Goal: Task Accomplishment & Management: Use online tool/utility

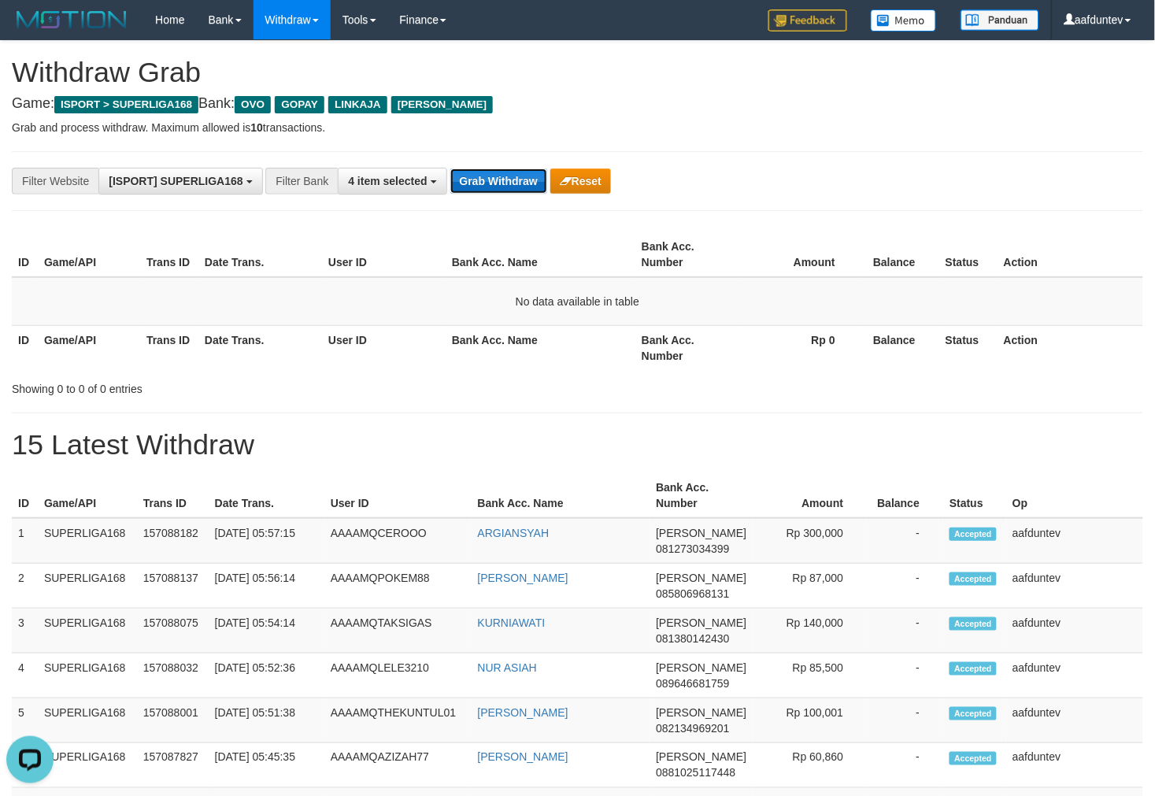
click at [504, 185] on button "Grab Withdraw" at bounding box center [498, 180] width 97 height 25
click at [502, 185] on button "Grab Withdraw" at bounding box center [498, 180] width 97 height 25
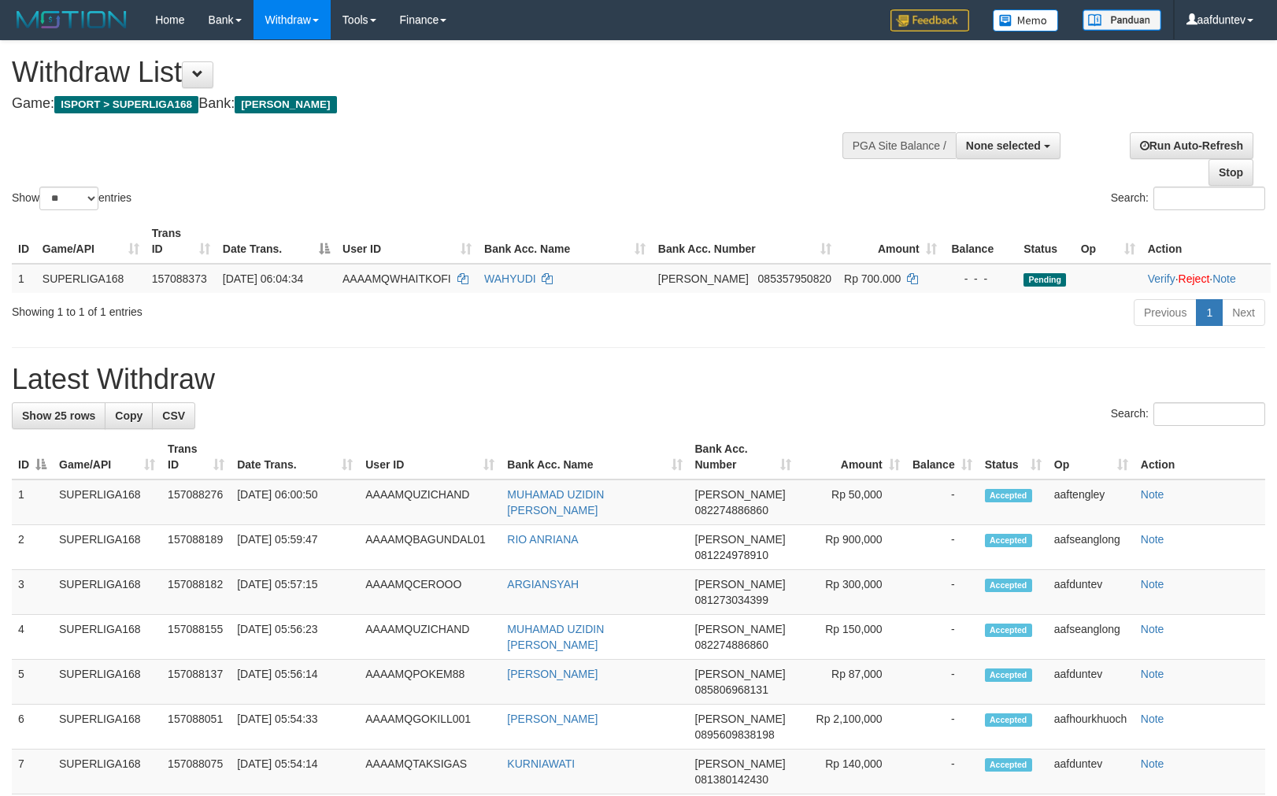
select select
select select "**"
click at [625, 142] on div "Show ** ** ** *** entries Search:" at bounding box center [638, 127] width 1277 height 172
click at [526, 123] on div "Show ** ** ** *** entries Search:" at bounding box center [638, 127] width 1277 height 172
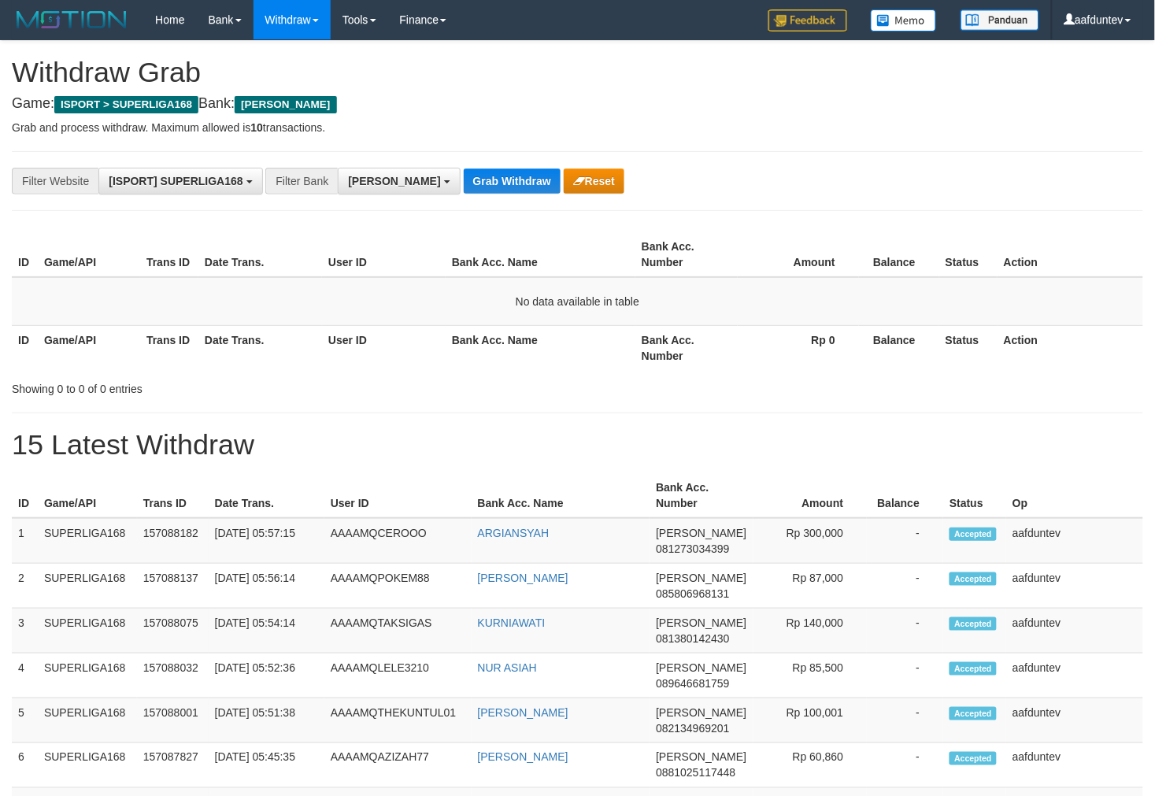
click at [464, 176] on button "Grab Withdraw" at bounding box center [512, 180] width 97 height 25
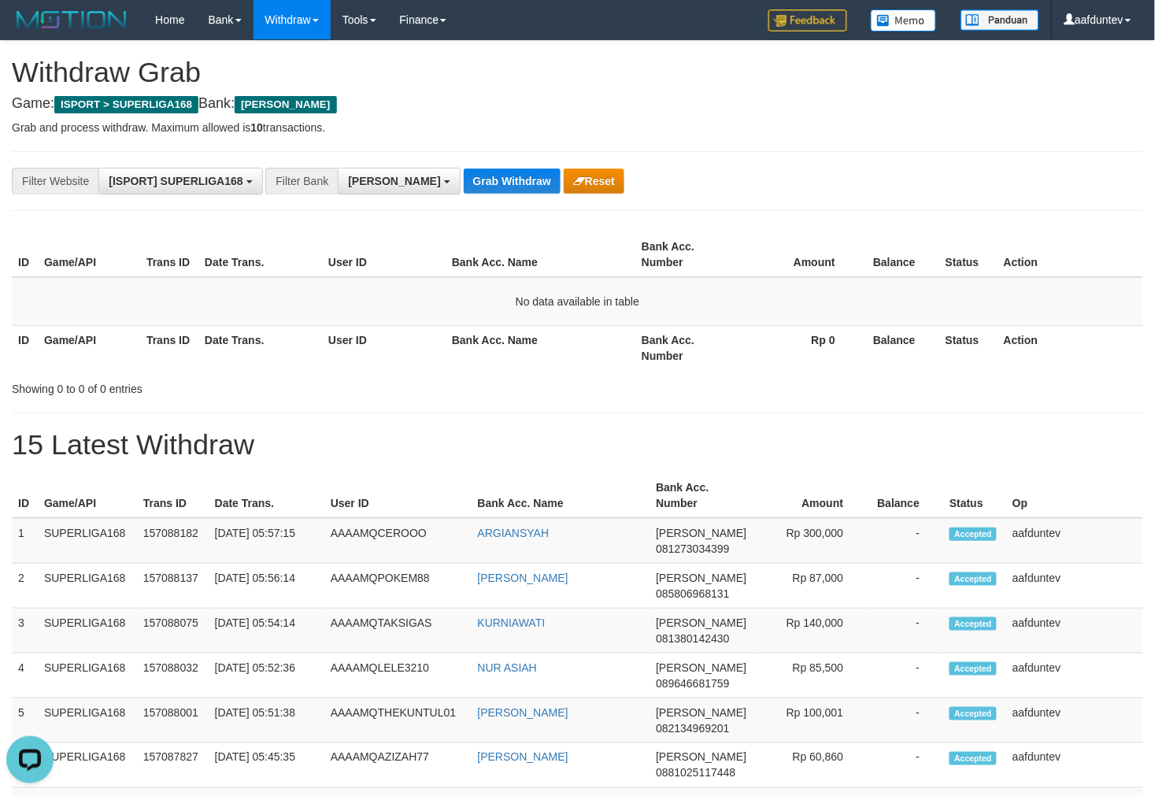
click at [464, 176] on button "Grab Withdraw" at bounding box center [512, 180] width 97 height 25
click at [469, 176] on button "Grab Withdraw" at bounding box center [512, 180] width 97 height 25
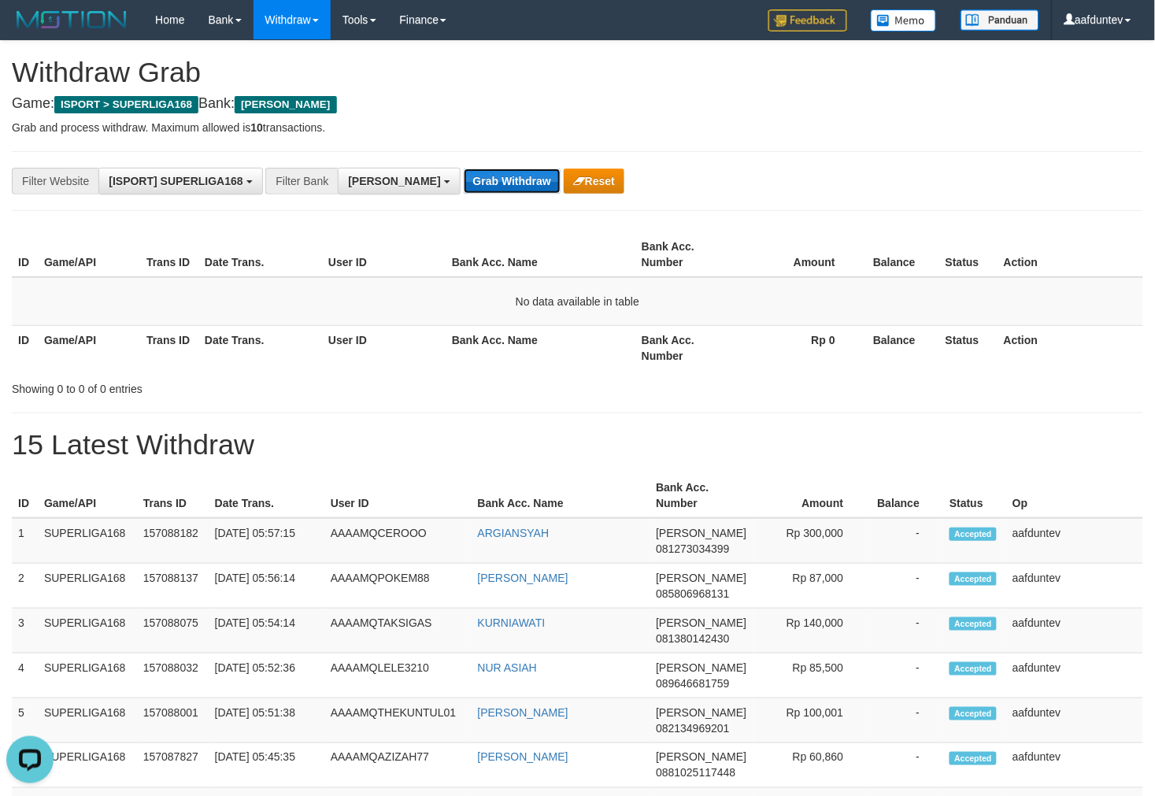
click at [469, 176] on button "Grab Withdraw" at bounding box center [512, 180] width 97 height 25
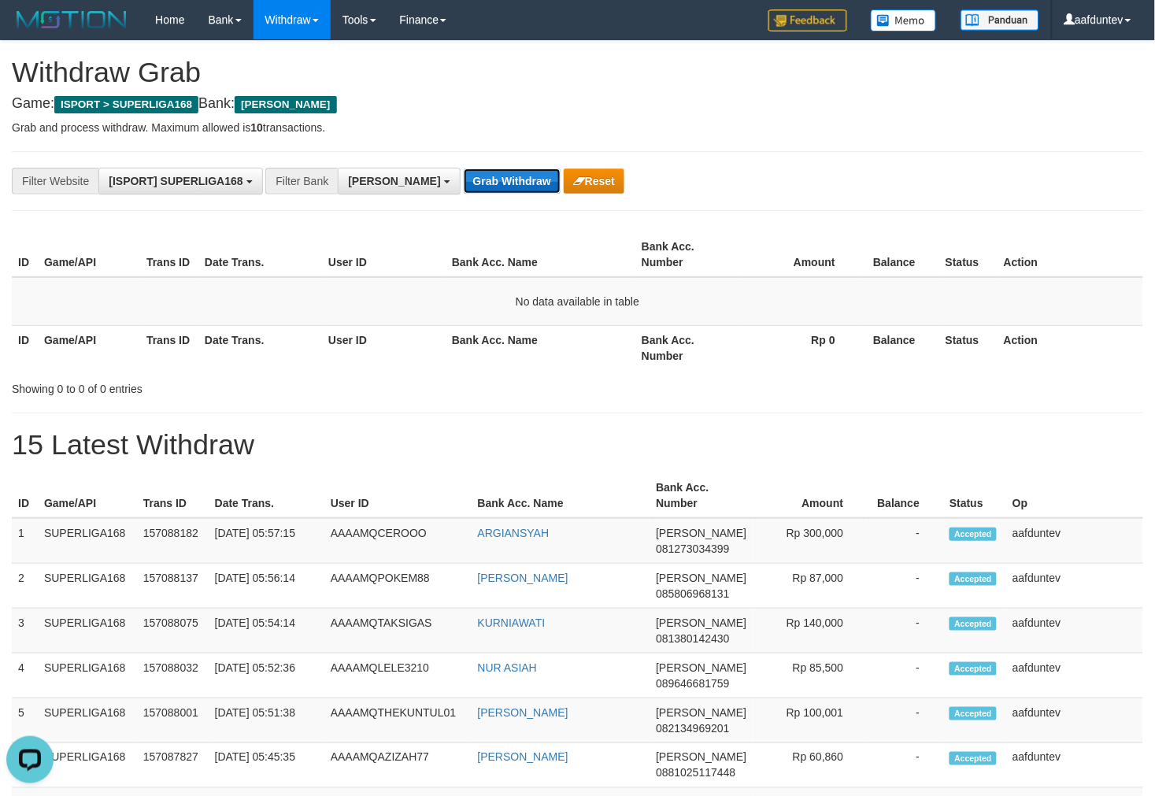
click at [469, 176] on button "Grab Withdraw" at bounding box center [512, 180] width 97 height 25
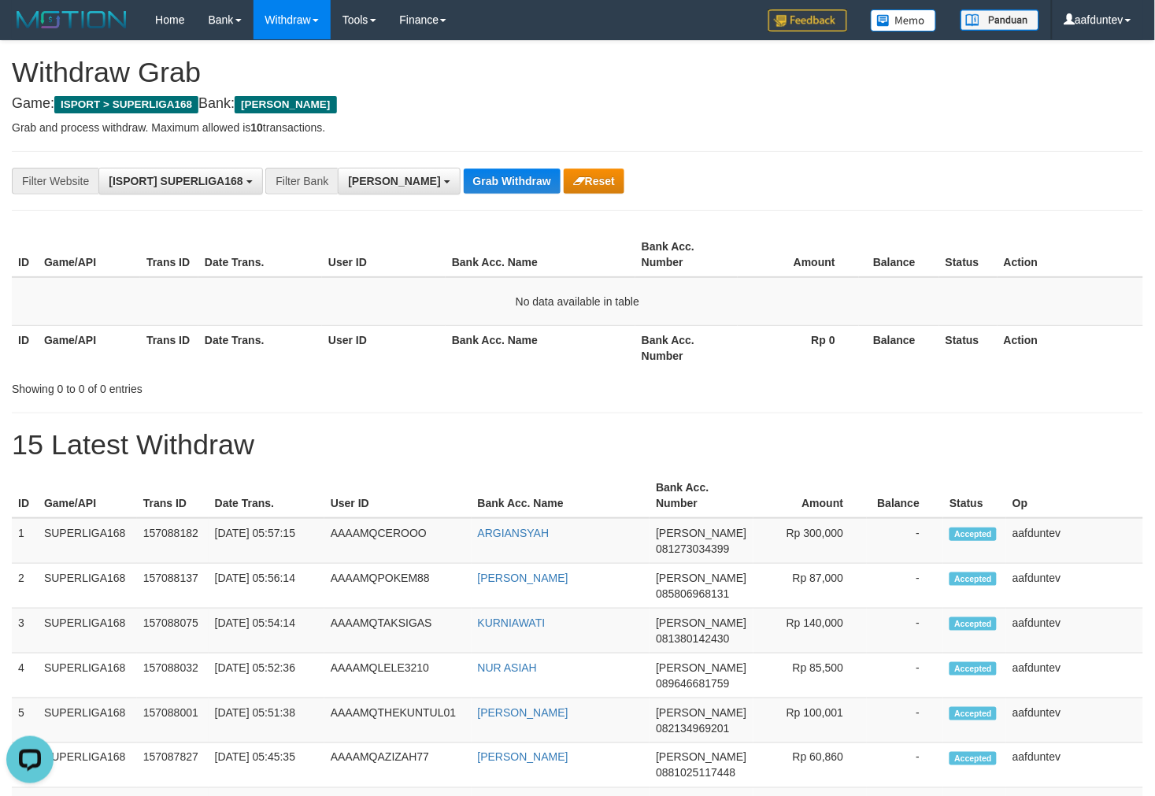
click at [469, 176] on button "Grab Withdraw" at bounding box center [512, 180] width 97 height 25
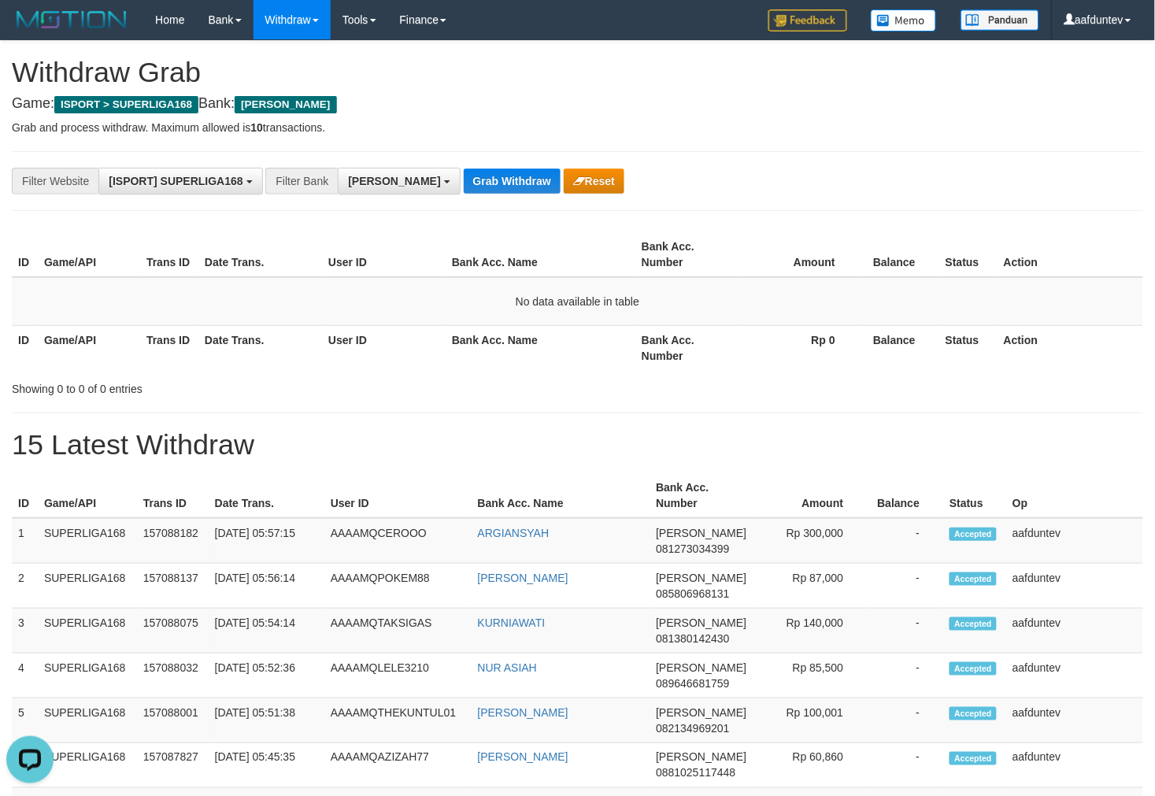
click at [469, 176] on button "Grab Withdraw" at bounding box center [512, 180] width 97 height 25
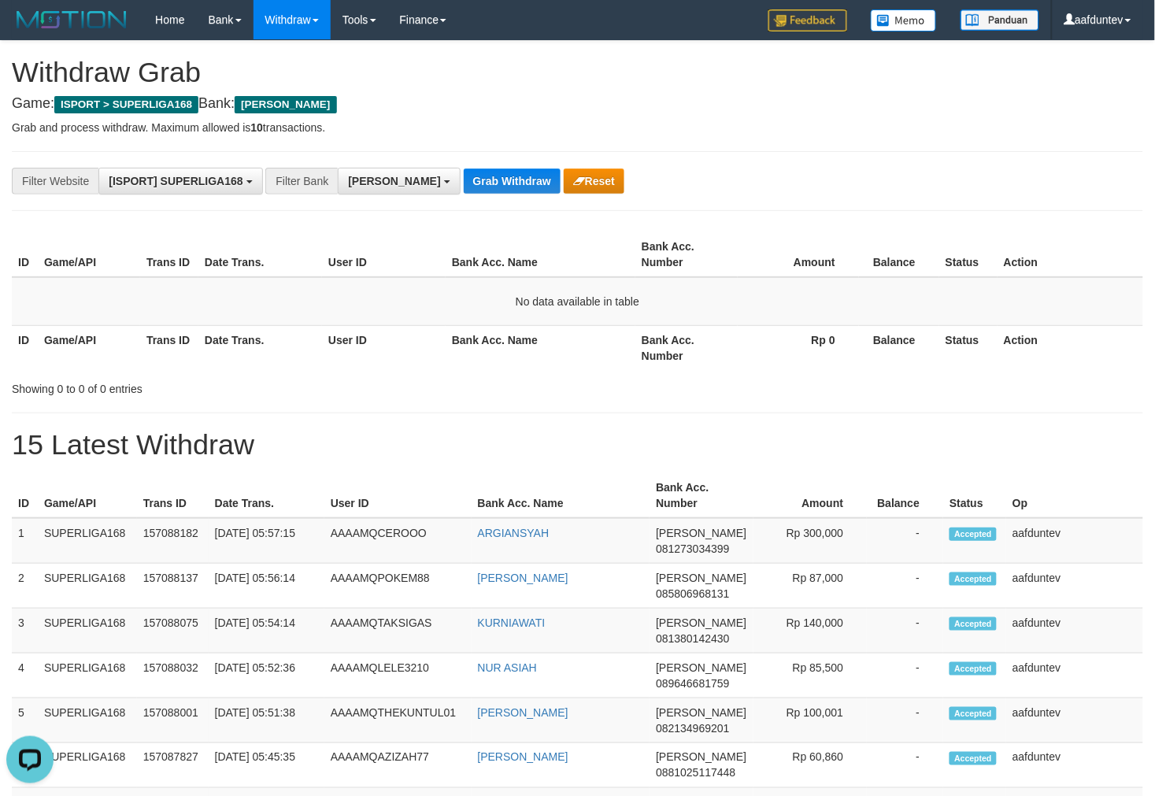
click at [469, 176] on button "Grab Withdraw" at bounding box center [512, 180] width 97 height 25
click at [469, 177] on button "Grab Withdraw" at bounding box center [512, 180] width 97 height 25
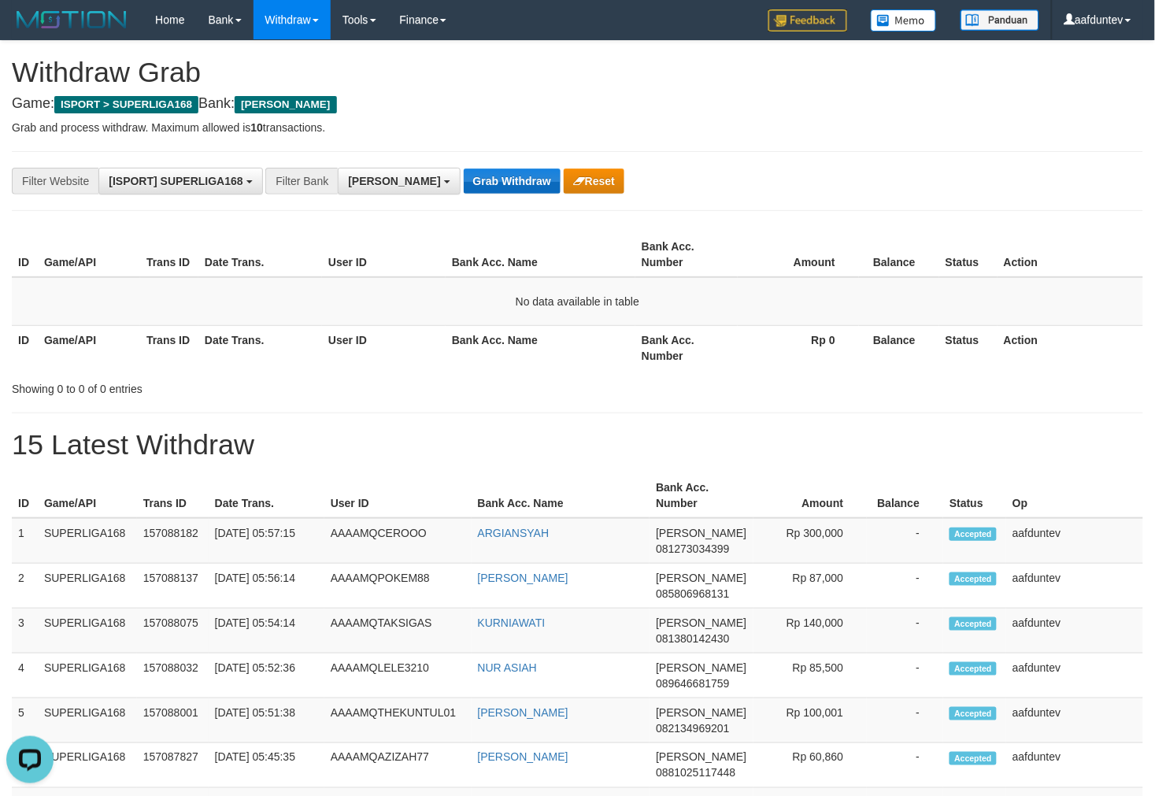
click at [469, 177] on button "Grab Withdraw" at bounding box center [512, 180] width 97 height 25
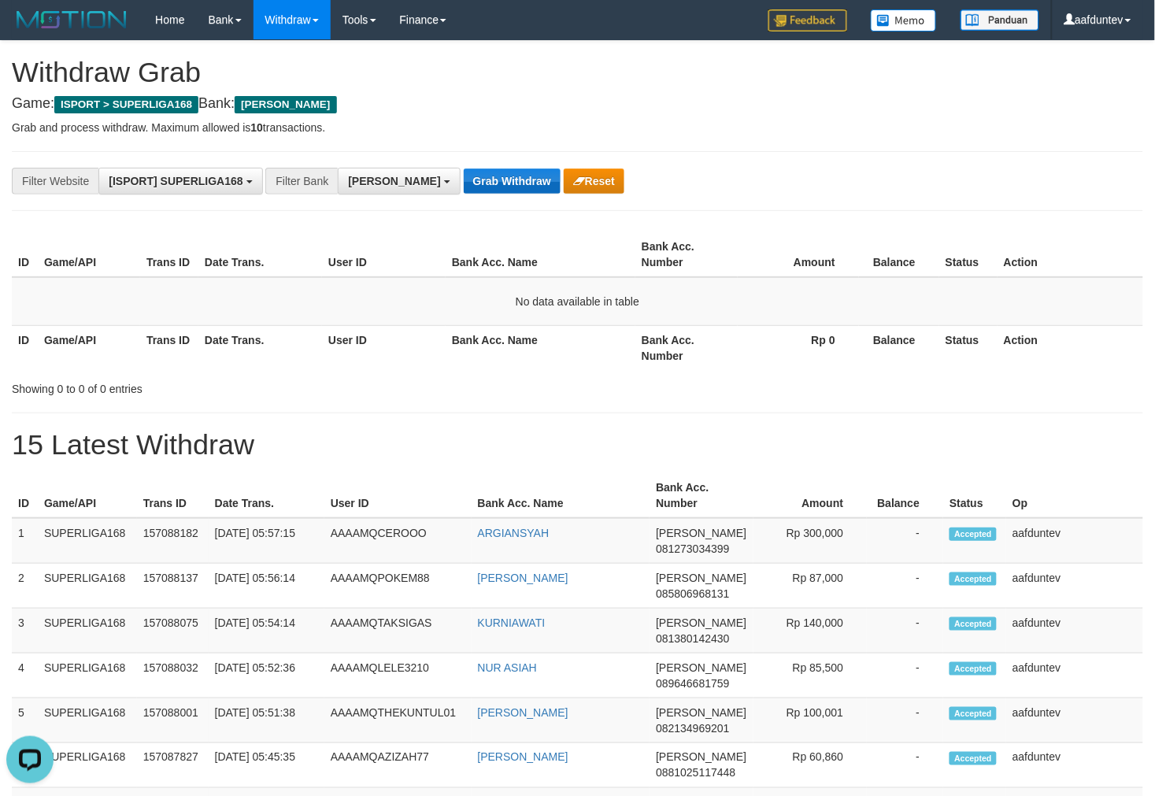
click at [469, 177] on button "Grab Withdraw" at bounding box center [512, 180] width 97 height 25
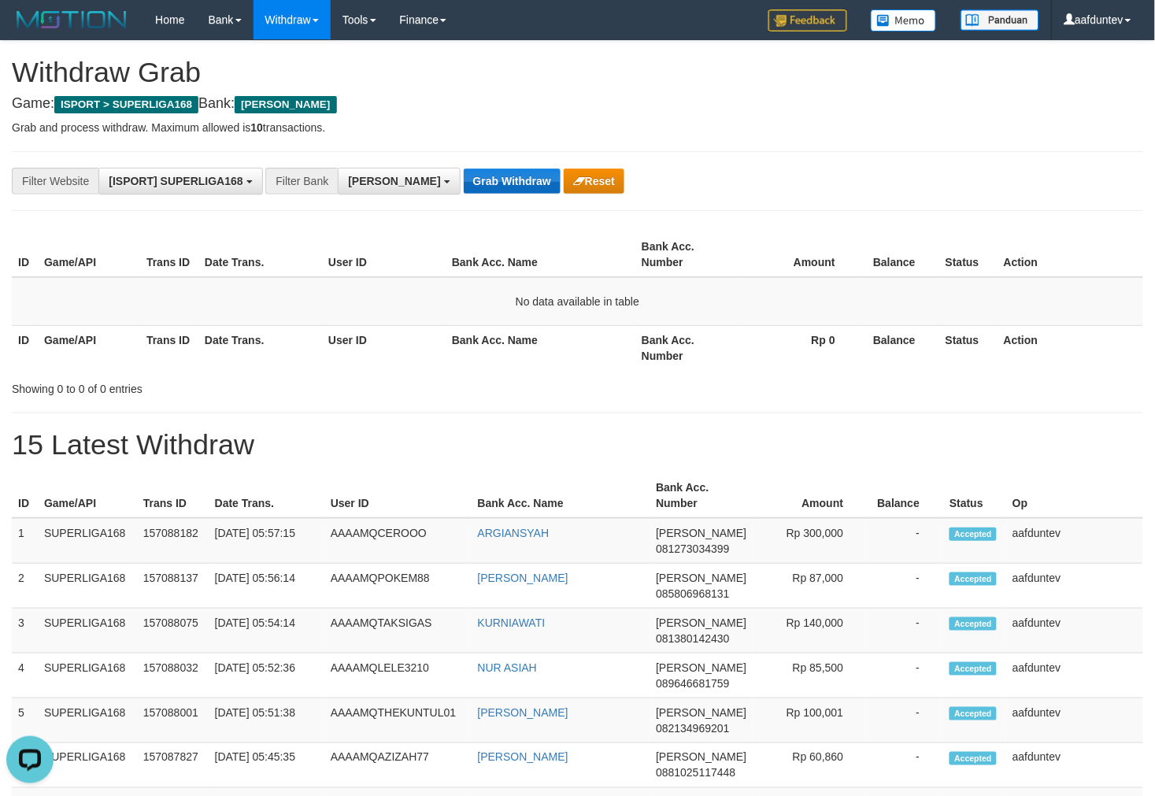
click at [469, 177] on button "Grab Withdraw" at bounding box center [512, 180] width 97 height 25
